Goal: Task Accomplishment & Management: Complete application form

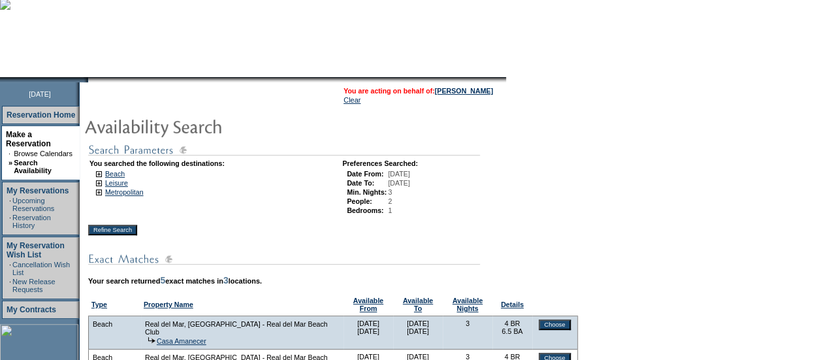
scroll to position [90, 0]
click at [102, 175] on img at bounding box center [99, 173] width 6 height 6
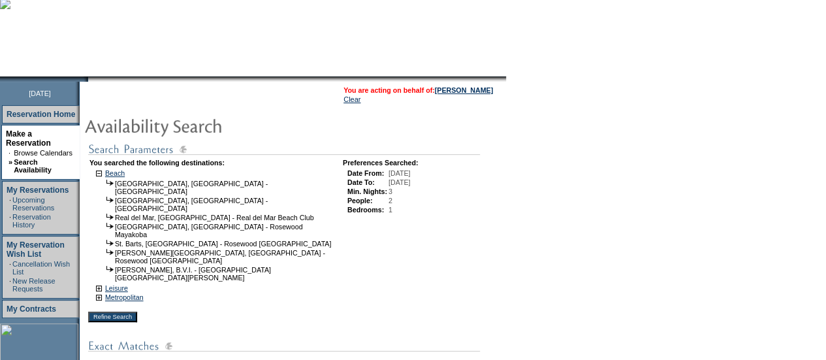
click at [121, 312] on input "Refine Search" at bounding box center [112, 317] width 49 height 10
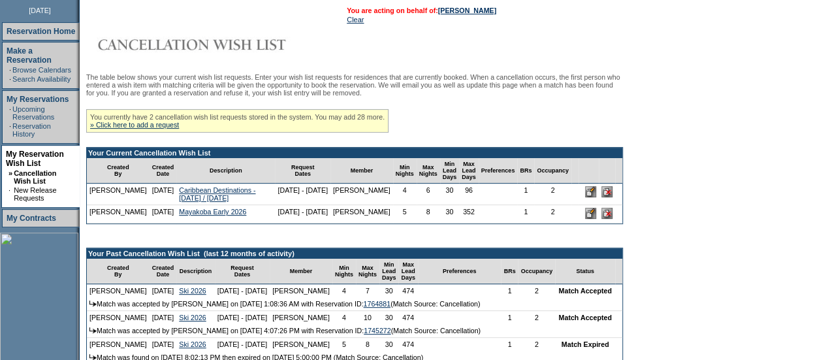
scroll to position [174, 0]
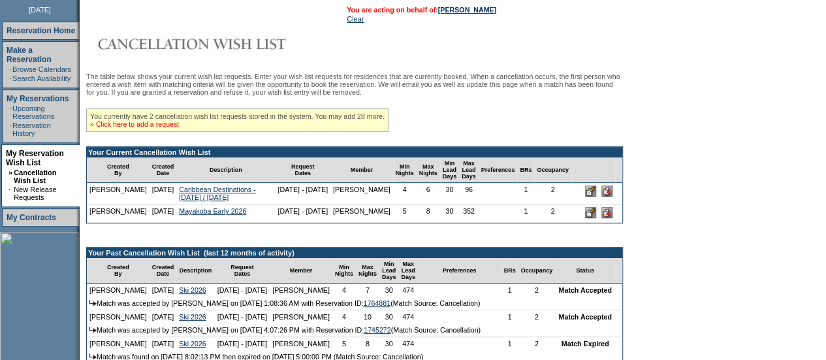
click at [140, 128] on link "» Click here to add a request" at bounding box center [134, 124] width 89 height 8
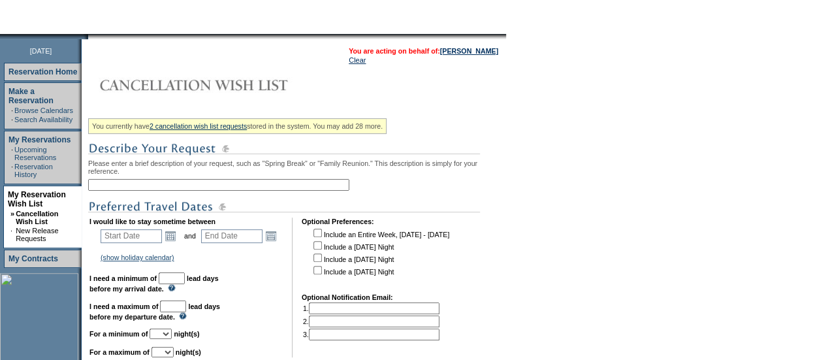
scroll to position [135, 0]
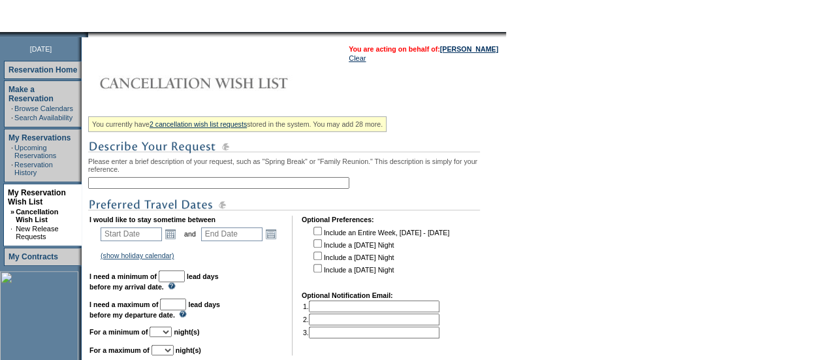
click at [123, 186] on input "text" at bounding box center [218, 183] width 261 height 12
type input "C"
type input "[PERSON_NAME] - [DATE]-[DATE]"
click at [177, 240] on link "Open the calendar popup." at bounding box center [170, 234] width 14 height 14
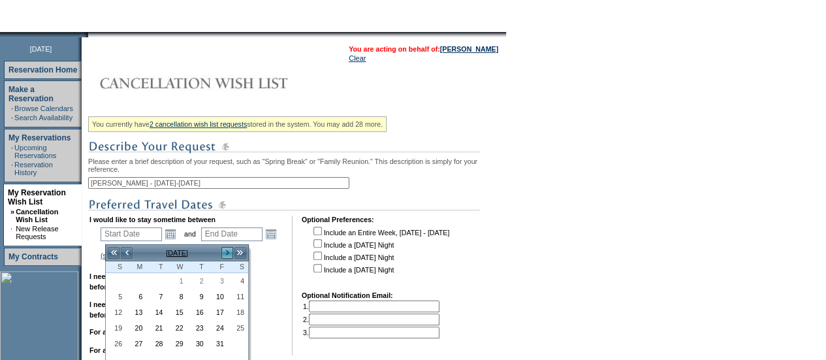
click at [232, 255] on link ">" at bounding box center [227, 252] width 13 height 13
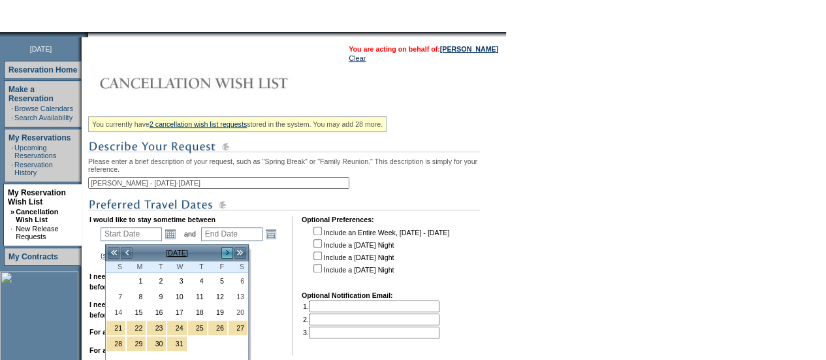
click at [232, 255] on link ">" at bounding box center [227, 252] width 13 height 13
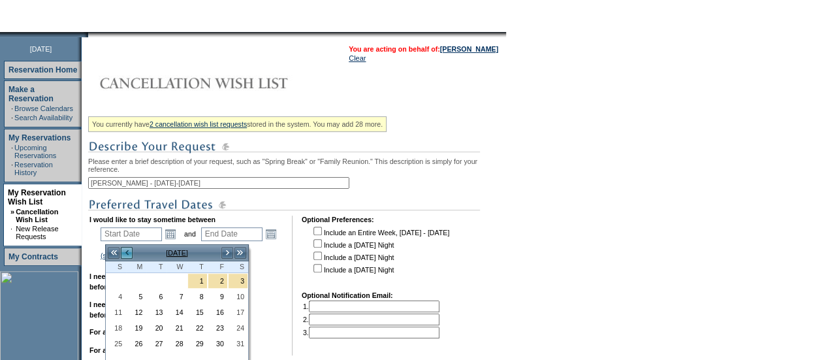
click at [132, 253] on link "<" at bounding box center [126, 252] width 13 height 13
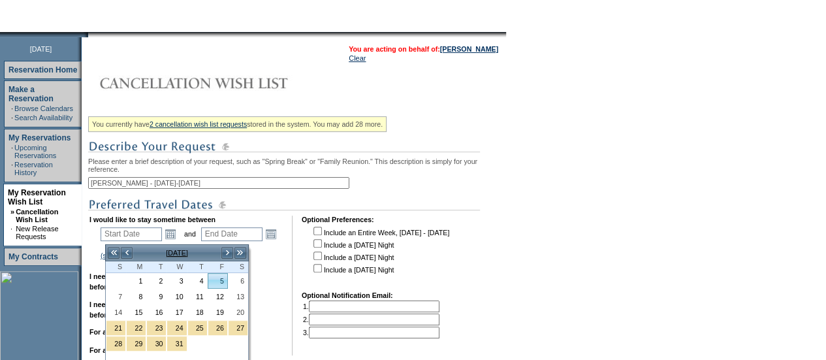
click at [227, 282] on link "5" at bounding box center [217, 281] width 19 height 14
type input "[DATE]"
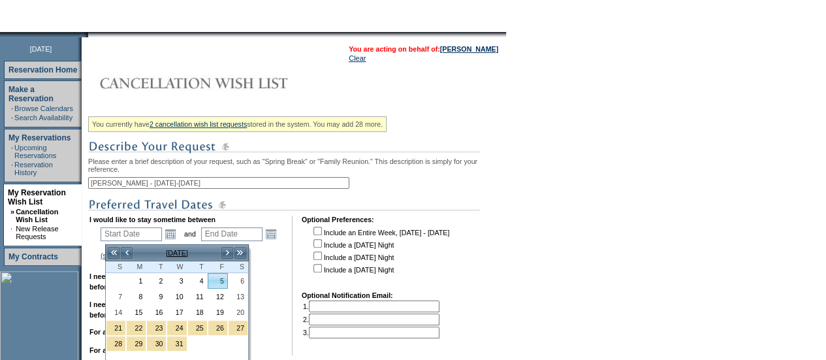
type input "67"
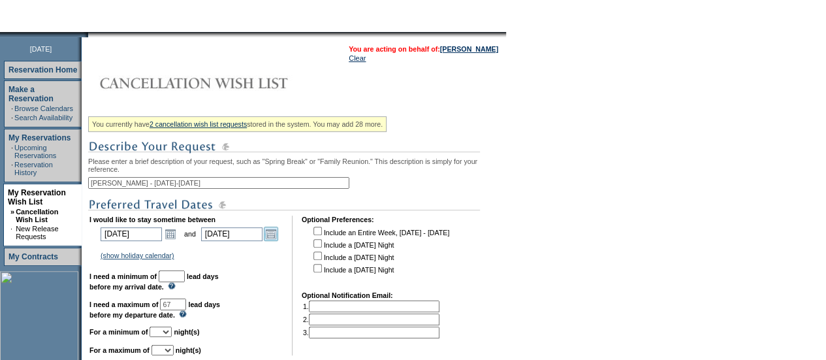
click at [278, 241] on link "Open the calendar popup." at bounding box center [271, 234] width 14 height 14
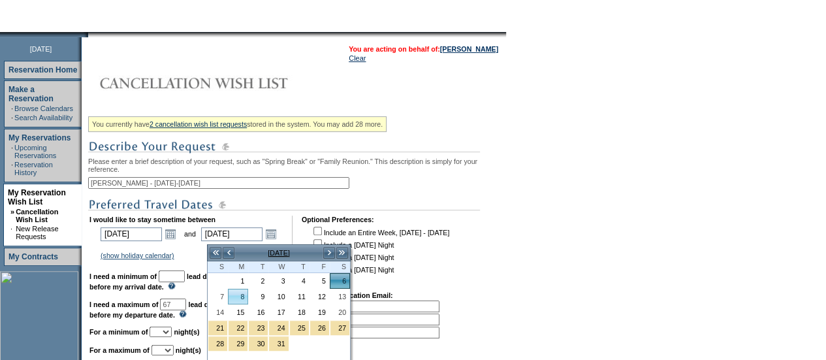
click at [239, 293] on link "8" at bounding box center [238, 296] width 19 height 14
type input "[DATE]"
type input "69"
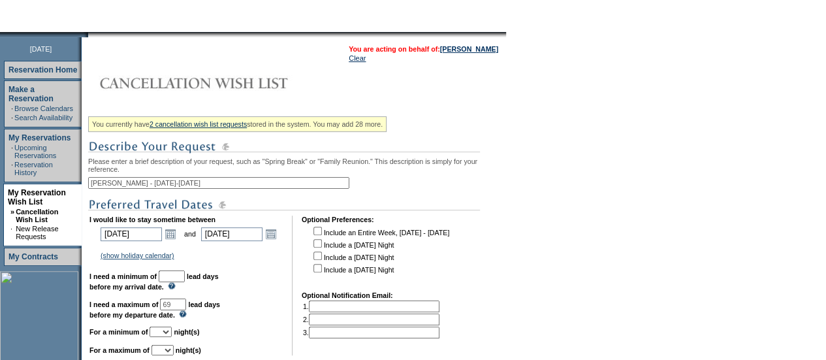
scroll to position [155, 0]
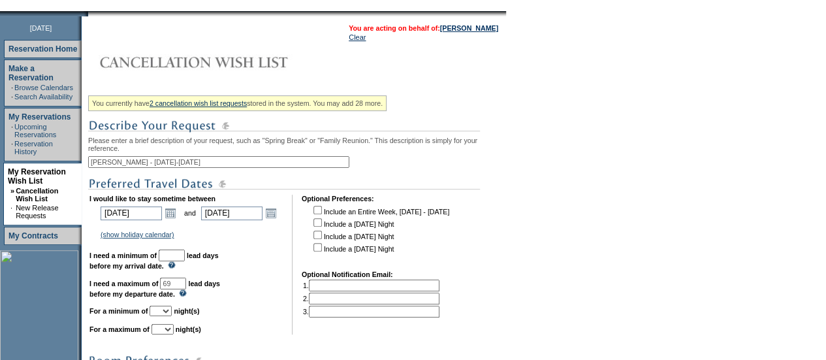
click at [185, 256] on input "text" at bounding box center [172, 255] width 26 height 12
type input "30"
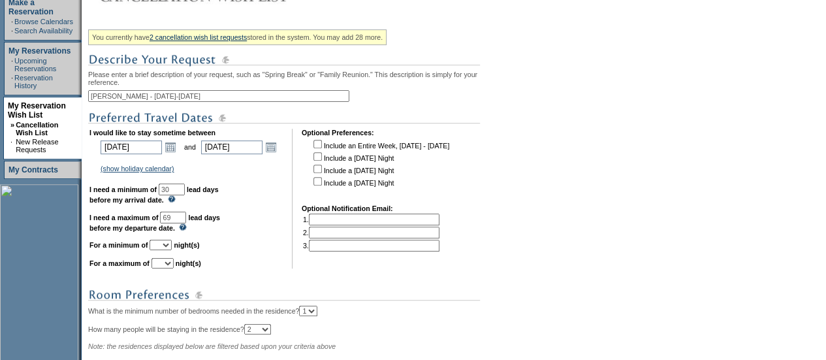
scroll to position [222, 0]
click at [172, 249] on select "1 2 3 4 5 6 7 8 9 10 11 12 13 14" at bounding box center [161, 244] width 22 height 10
select select "3"
click at [165, 246] on select "1 2 3 4 5 6 7 8 9 10 11 12 13 14" at bounding box center [161, 244] width 22 height 10
click at [174, 267] on select "1 2 3 4 5 6 7 8 9 10 11 12 13 14" at bounding box center [163, 262] width 22 height 10
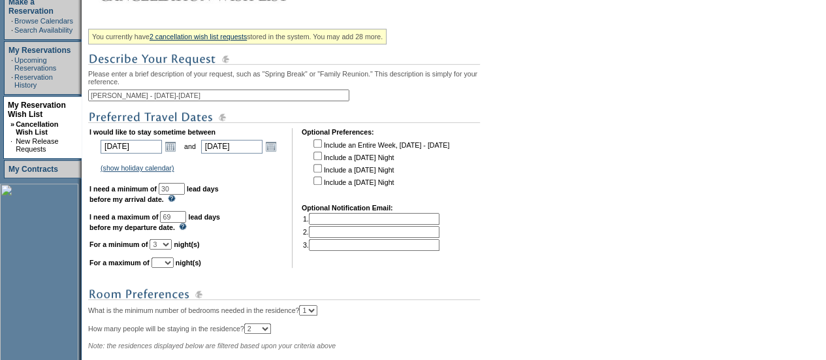
select select "3"
click at [167, 264] on select "1 2 3 4 5 6 7 8 9 10 11 12 13 14" at bounding box center [163, 262] width 22 height 10
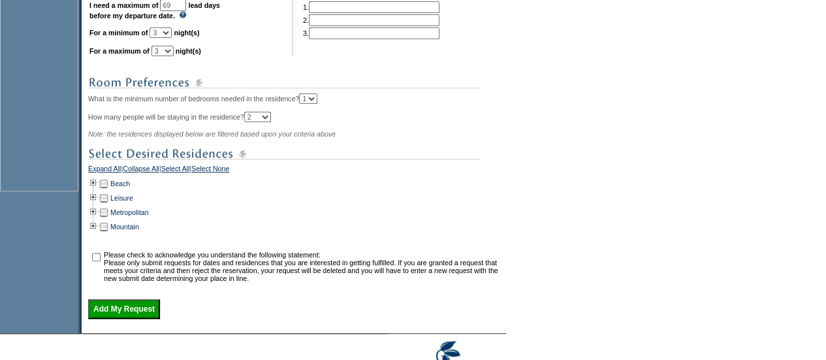
scroll to position [441, 0]
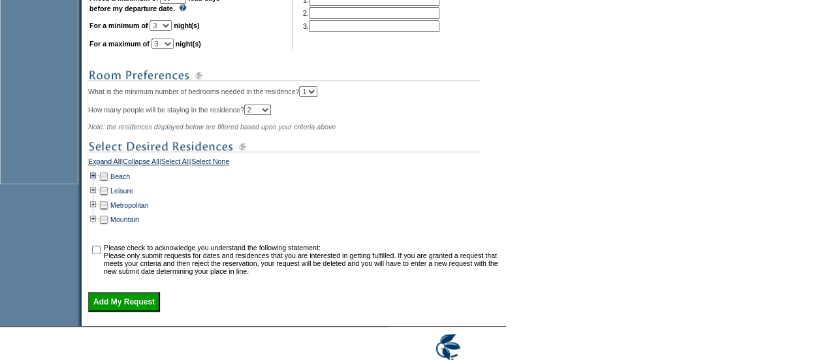
click at [95, 181] on td at bounding box center [93, 176] width 10 height 14
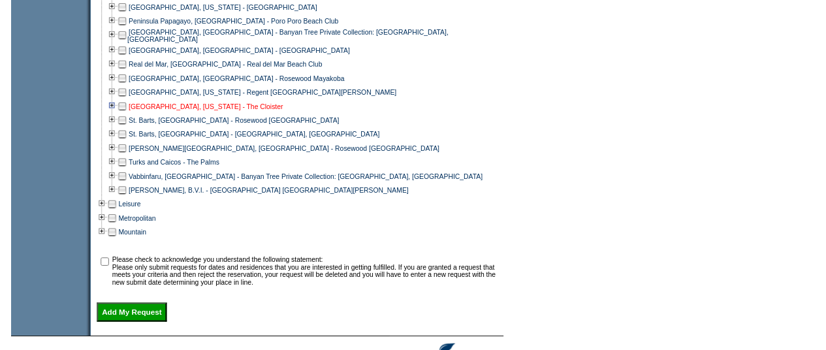
scroll to position [1013, 0]
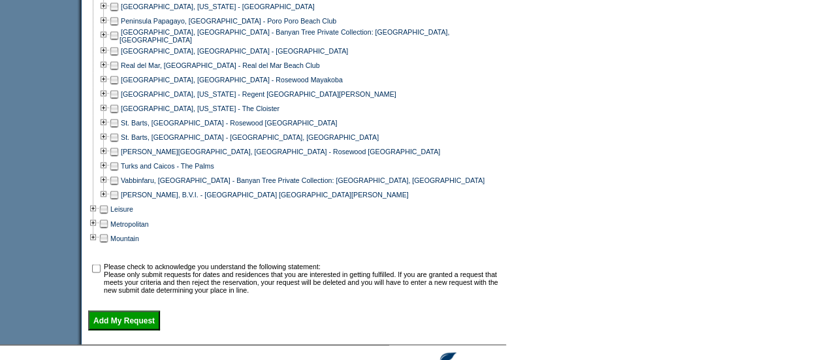
click at [116, 201] on td at bounding box center [114, 194] width 10 height 14
click at [98, 272] on input "checkbox" at bounding box center [96, 268] width 8 height 8
checkbox input "true"
click at [144, 330] on input "Add My Request" at bounding box center [124, 320] width 72 height 20
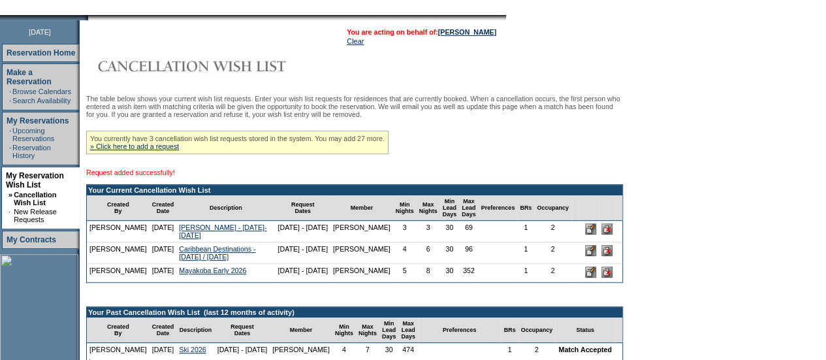
scroll to position [156, 0]
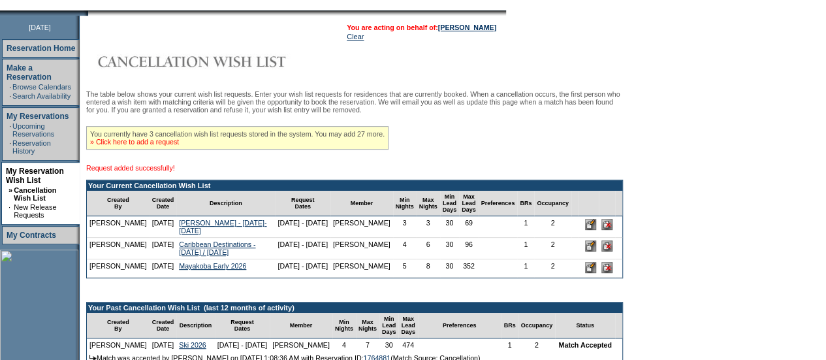
click at [166, 146] on link "» Click here to add a request" at bounding box center [134, 142] width 89 height 8
